Goal: Task Accomplishment & Management: Manage account settings

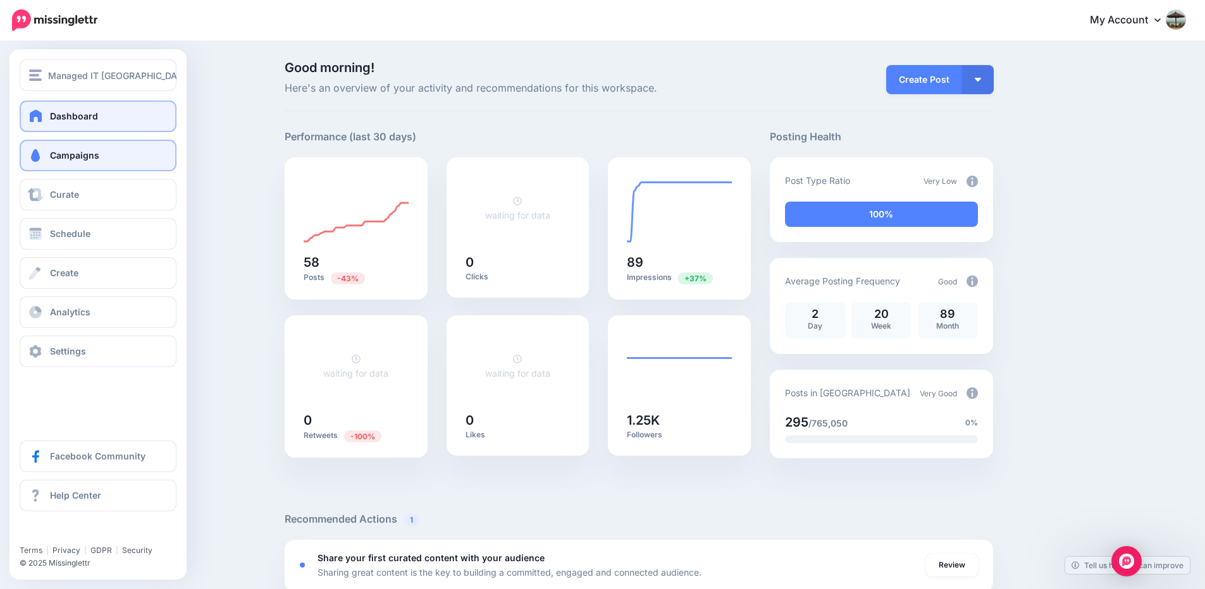
drag, startPoint x: 102, startPoint y: 156, endPoint x: 109, endPoint y: 156, distance: 7.0
click at [103, 156] on link "Campaigns" at bounding box center [98, 156] width 157 height 32
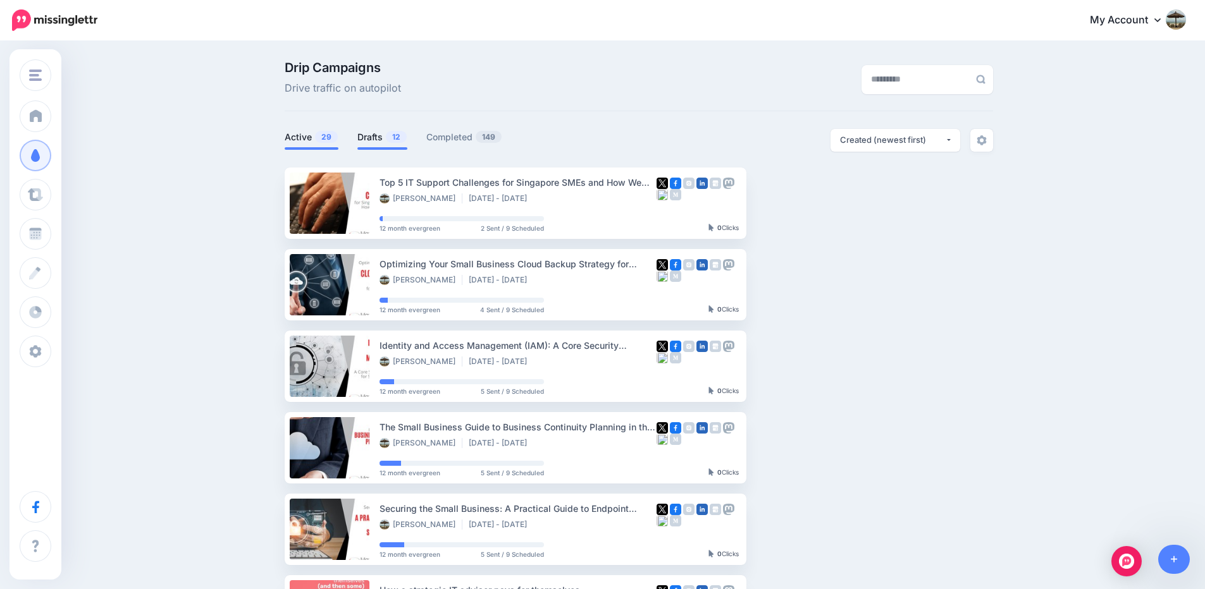
click at [372, 137] on link "Drafts 12" at bounding box center [382, 137] width 50 height 15
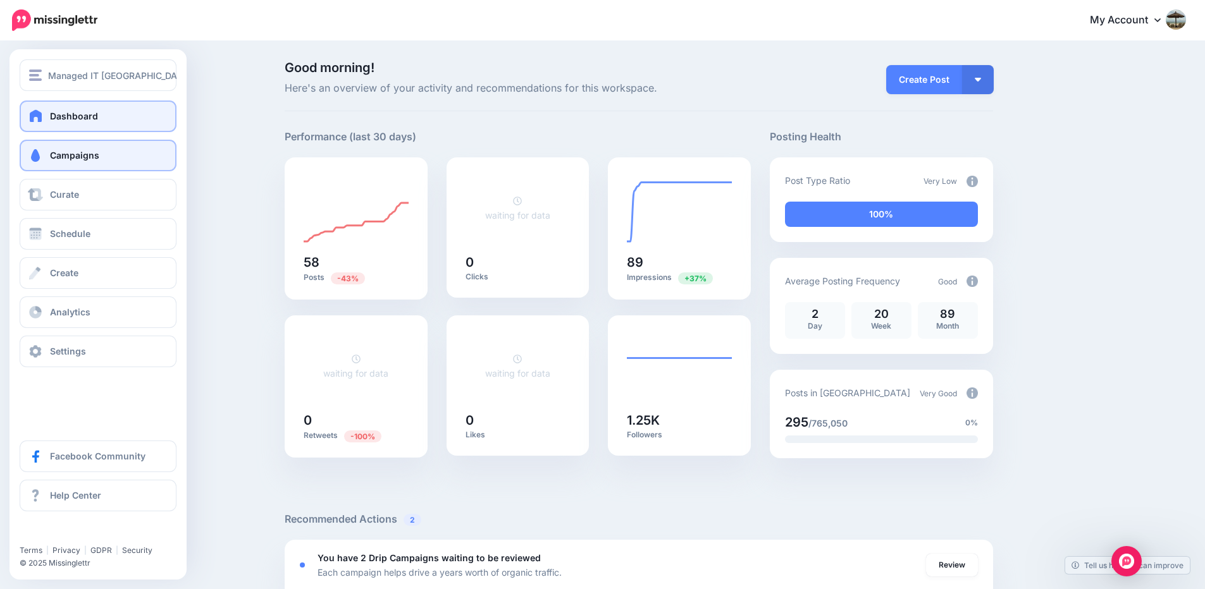
click at [47, 157] on link "Campaigns" at bounding box center [98, 156] width 157 height 32
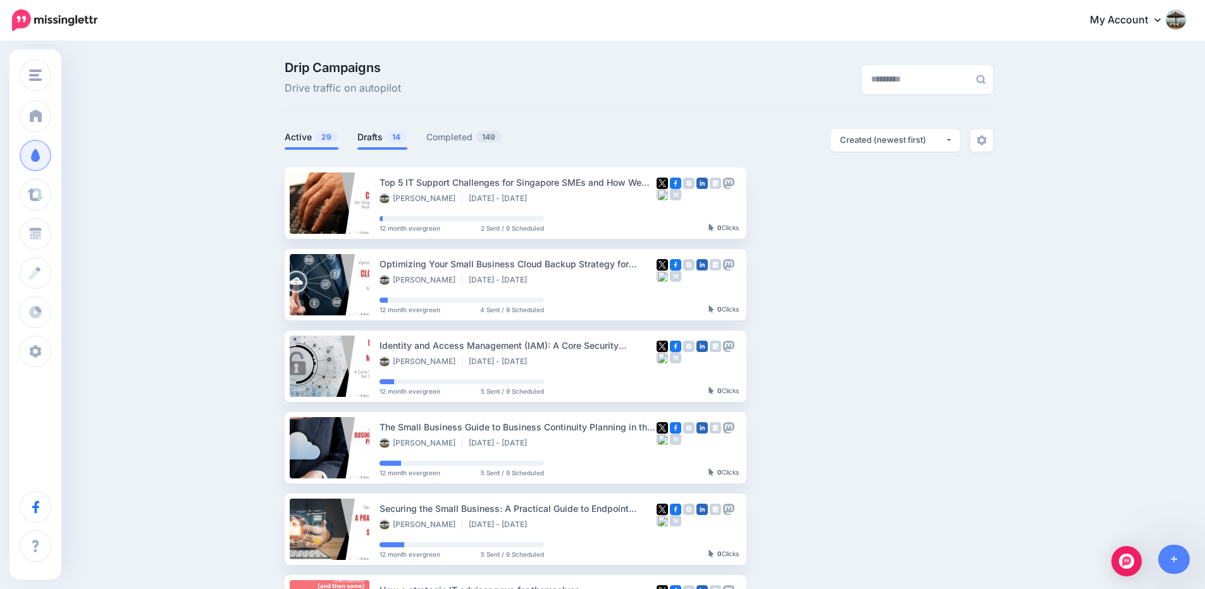
click at [376, 136] on link "Drafts 14" at bounding box center [382, 137] width 50 height 15
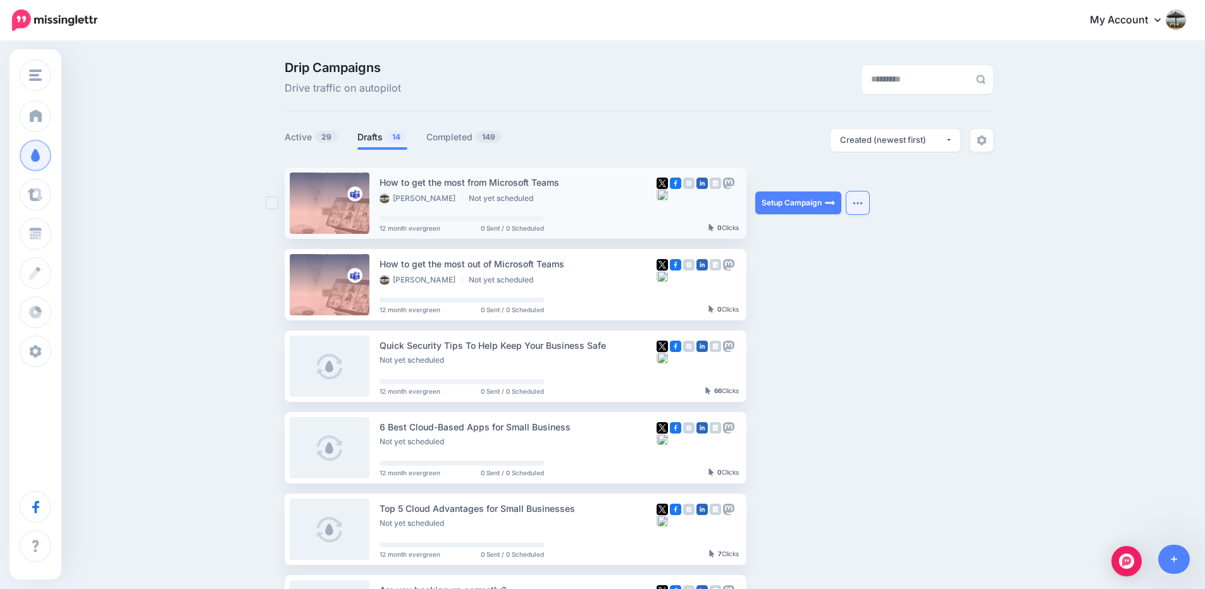
click at [863, 205] on img "button" at bounding box center [857, 203] width 10 height 4
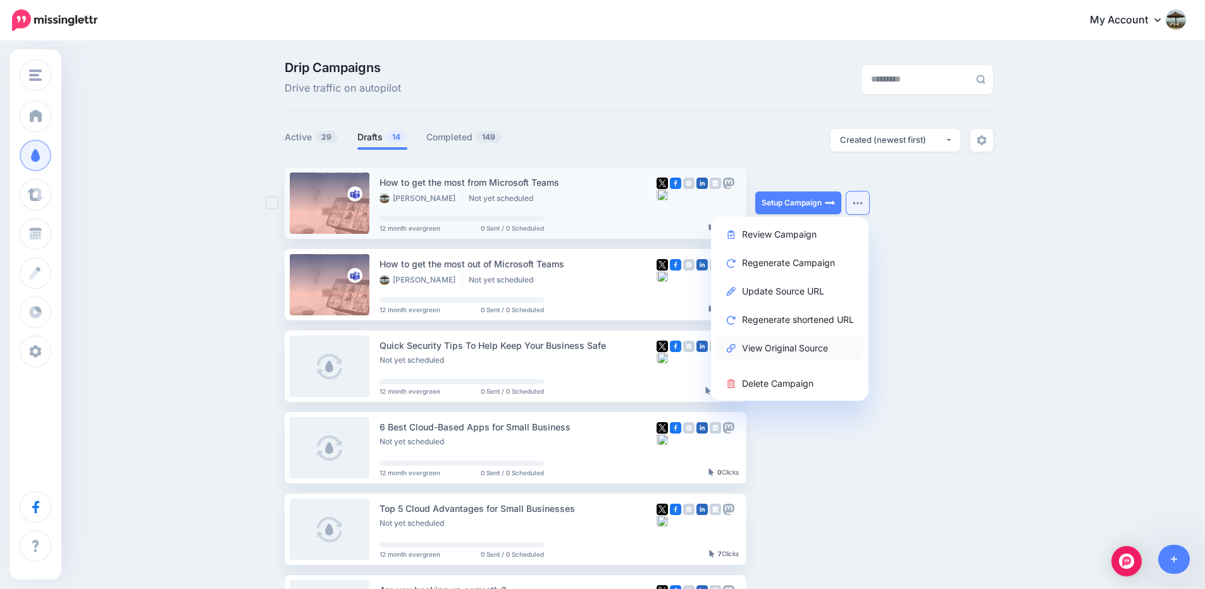
click at [809, 350] on link "View Original Source" at bounding box center [789, 348] width 147 height 25
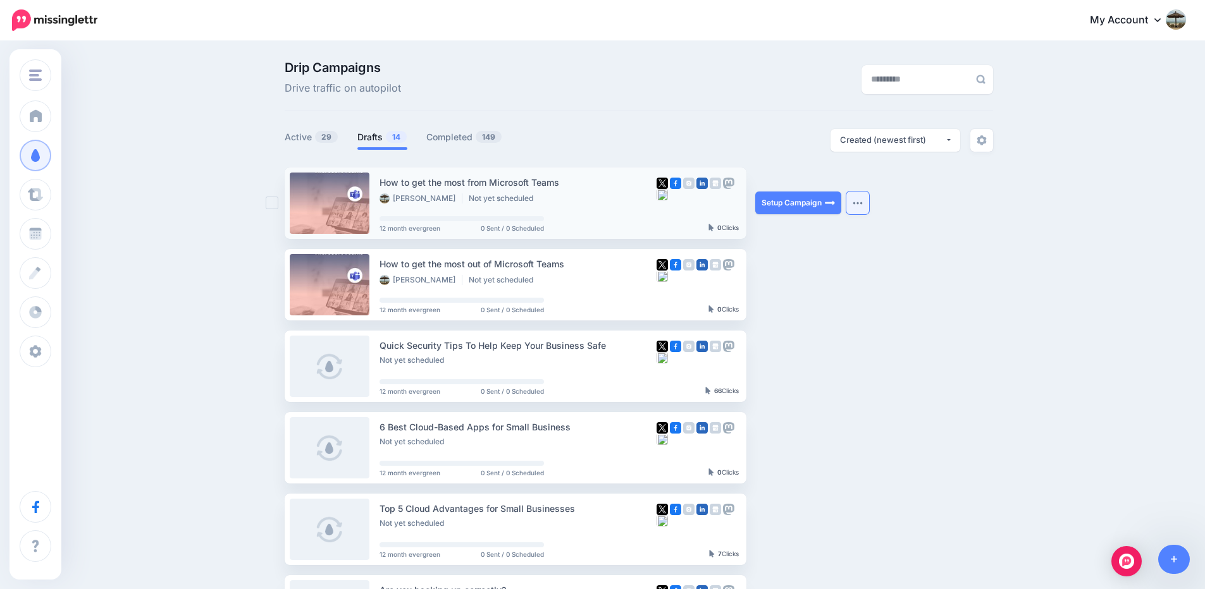
click at [869, 203] on button "button" at bounding box center [857, 203] width 23 height 23
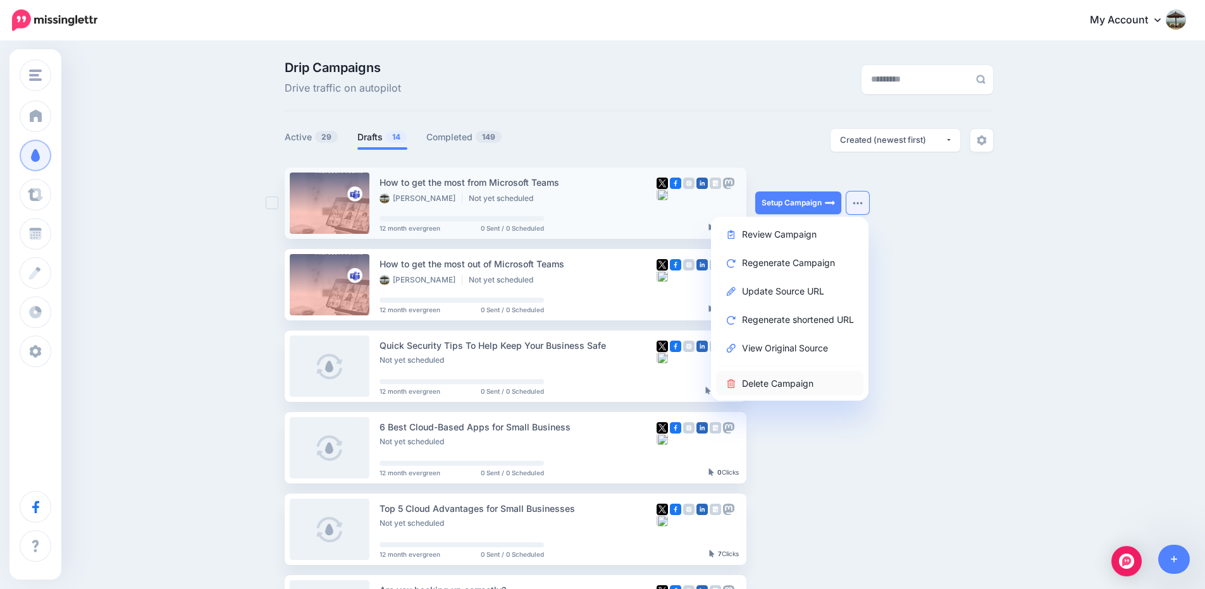
click at [834, 378] on link "Delete Campaign" at bounding box center [789, 383] width 147 height 25
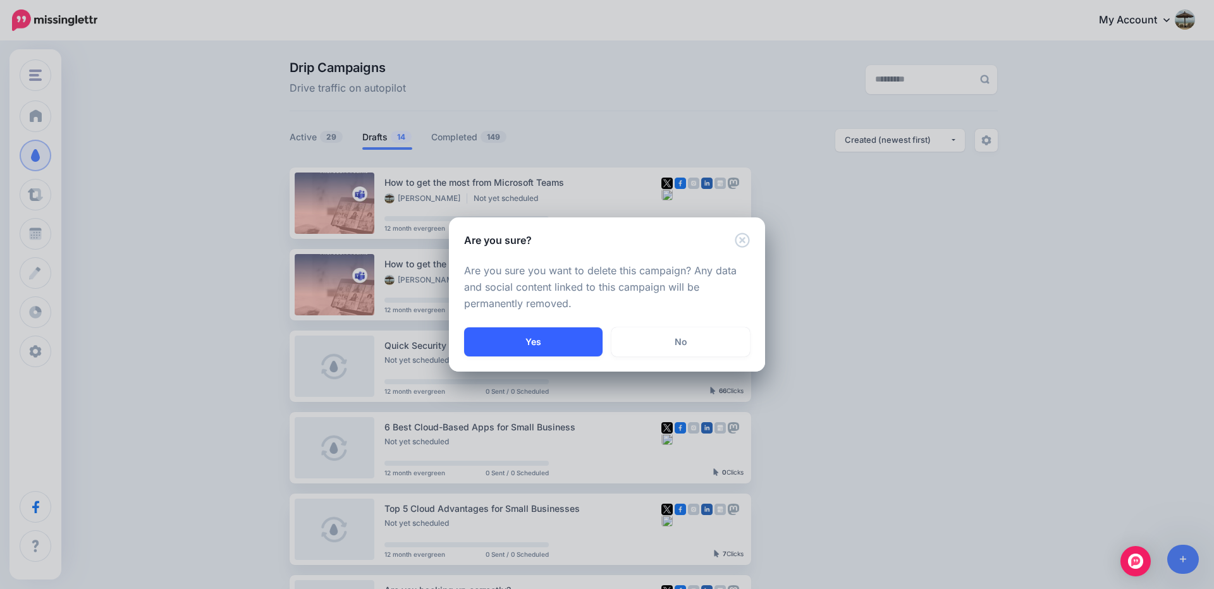
click at [554, 347] on button "Yes" at bounding box center [533, 342] width 138 height 29
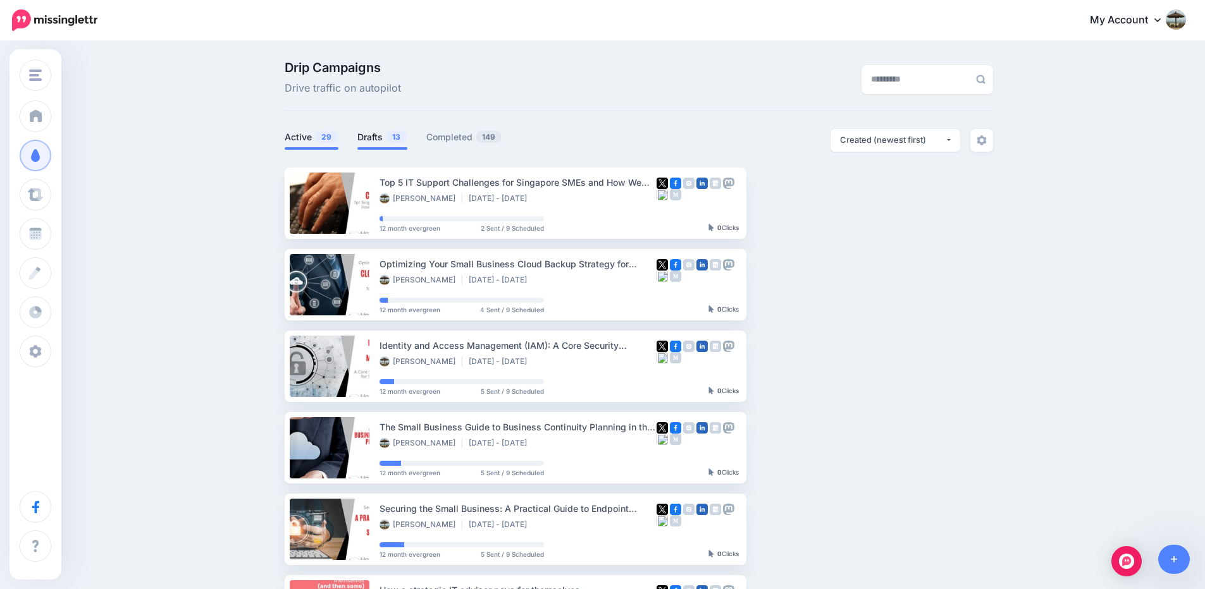
click at [383, 135] on link "Drafts 13" at bounding box center [382, 137] width 50 height 15
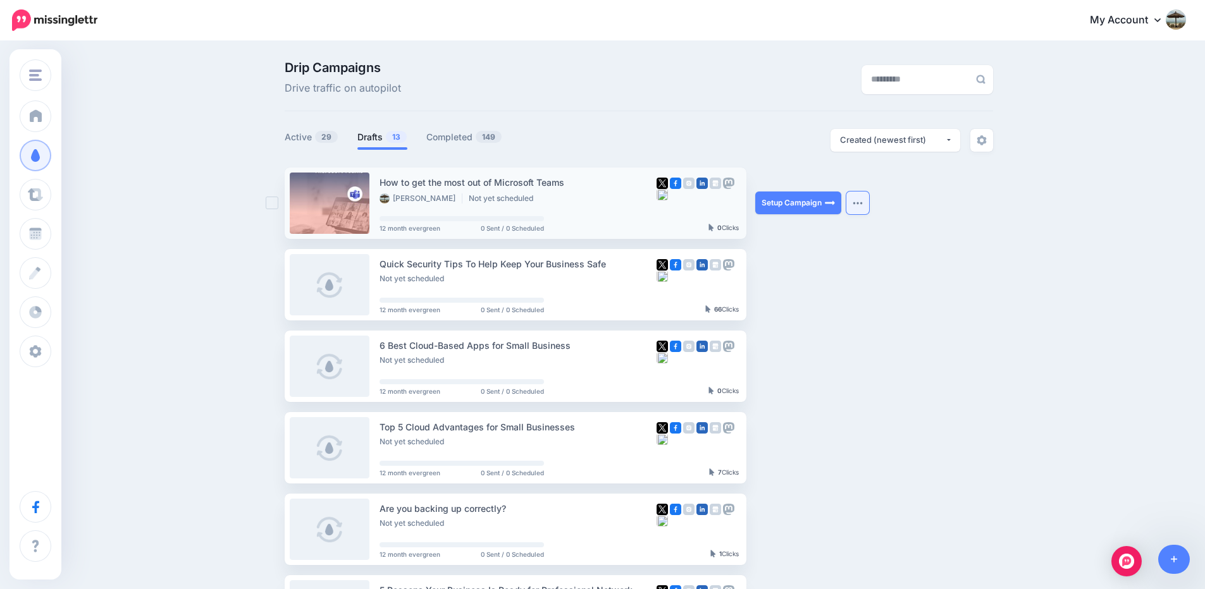
click at [863, 200] on button "button" at bounding box center [857, 203] width 23 height 23
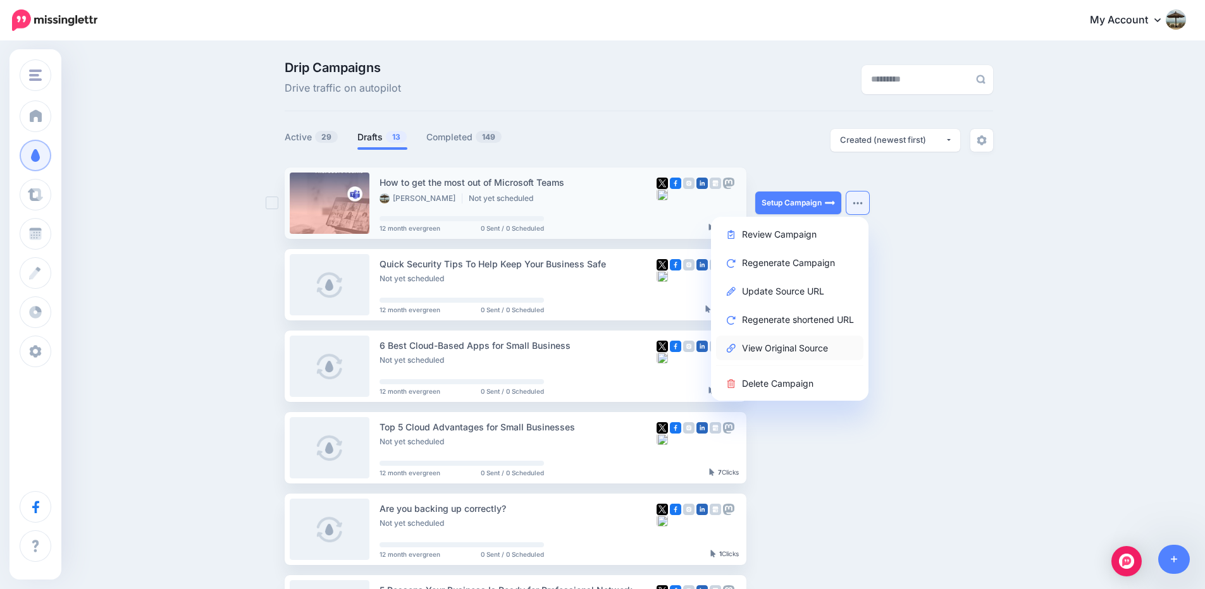
click at [818, 346] on link "View Original Source" at bounding box center [789, 348] width 147 height 25
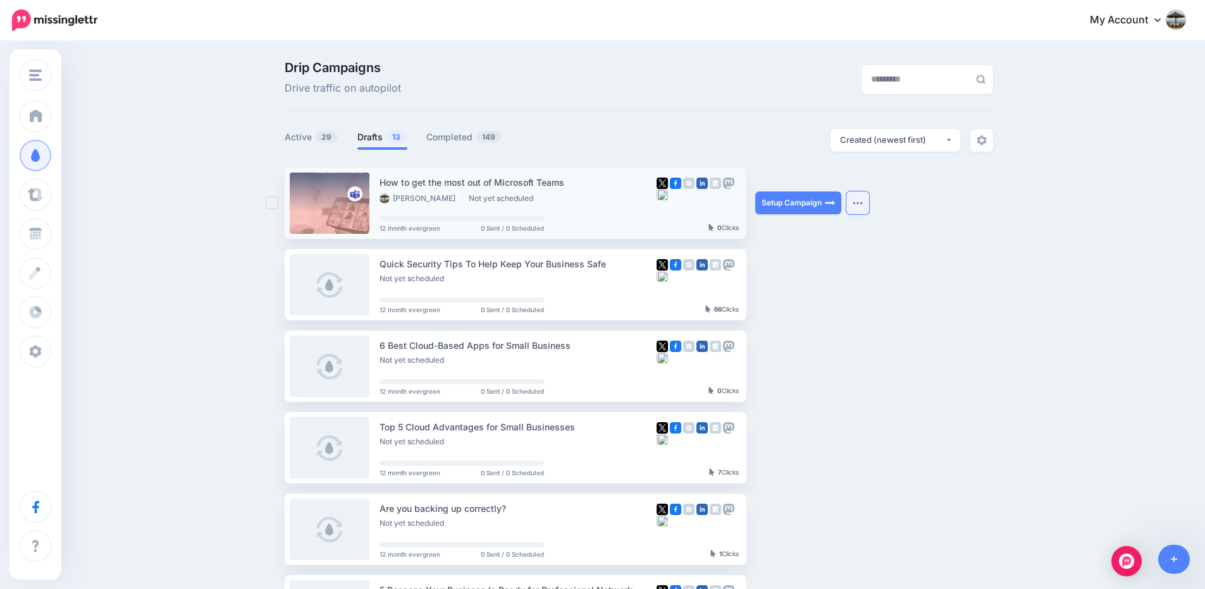
click at [861, 207] on button "button" at bounding box center [857, 203] width 23 height 23
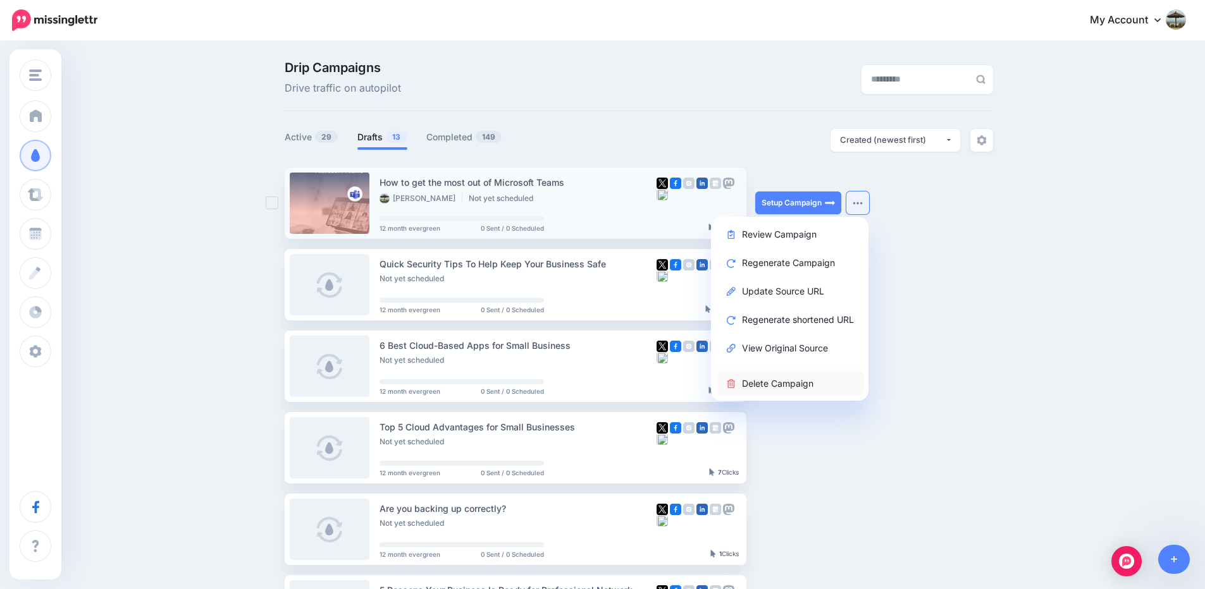
click at [802, 383] on link "Delete Campaign" at bounding box center [789, 383] width 147 height 25
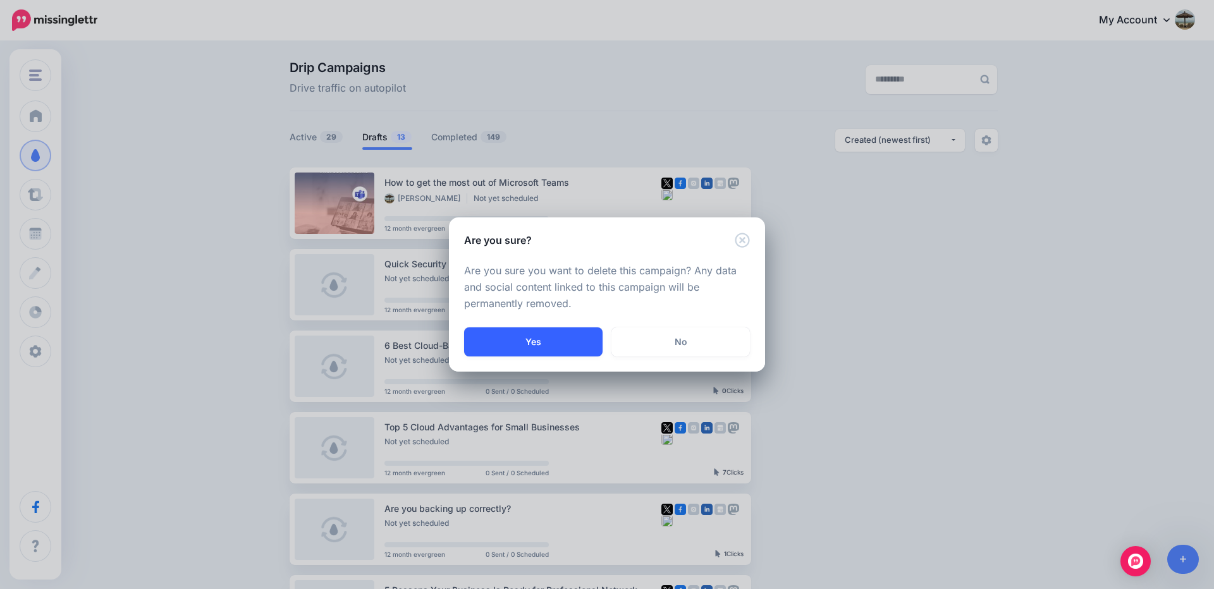
click at [528, 339] on button "Yes" at bounding box center [533, 342] width 138 height 29
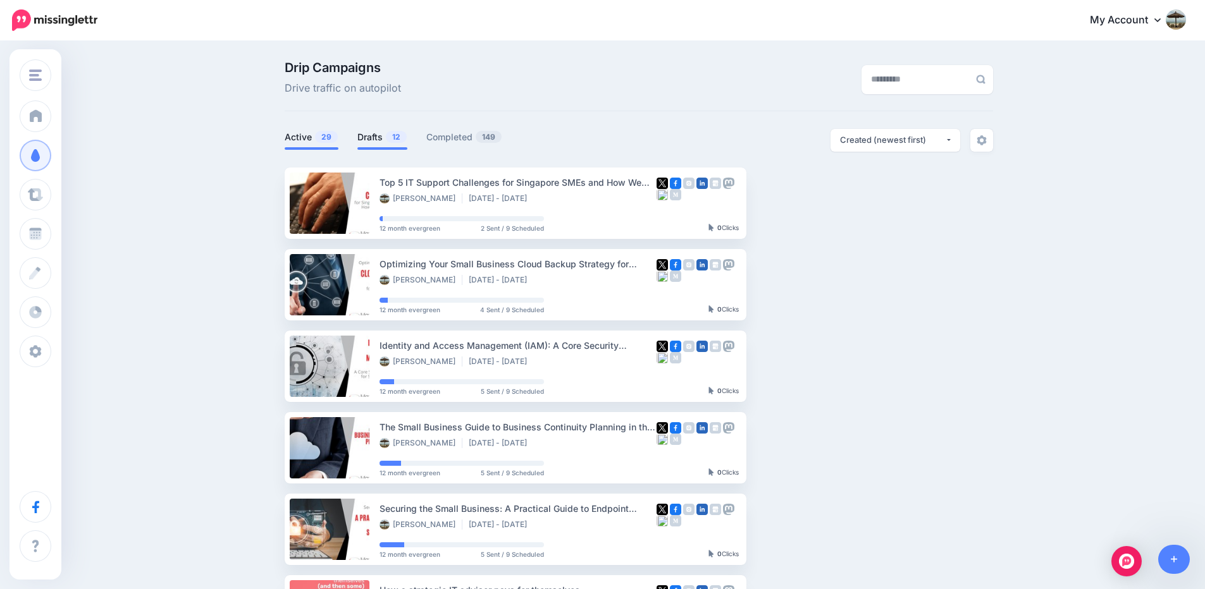
click at [385, 140] on link "Drafts 12" at bounding box center [382, 137] width 50 height 15
